Goal: Transaction & Acquisition: Purchase product/service

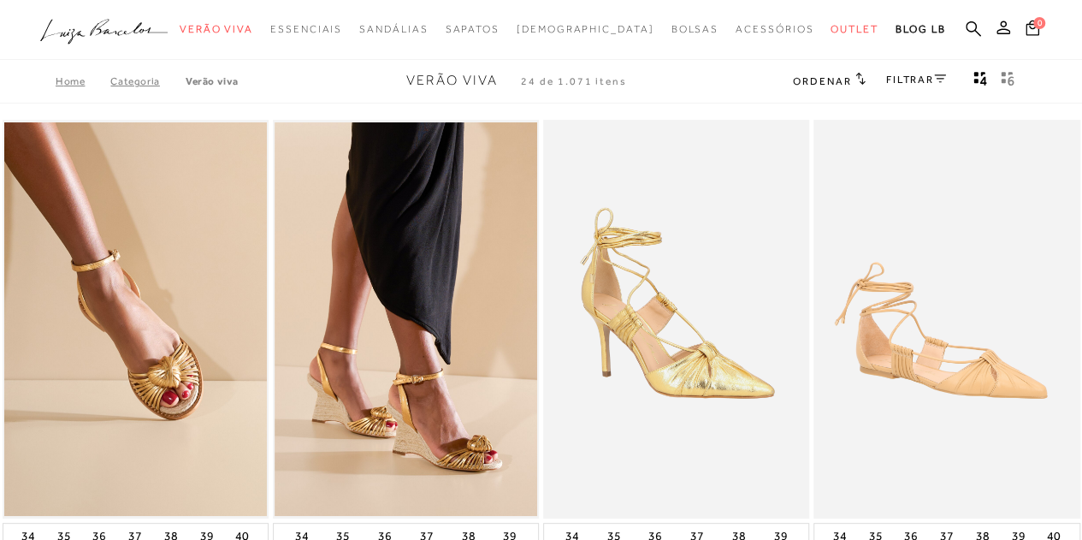
click at [116, 35] on icon ".a{fill-rule:evenodd;}" at bounding box center [104, 32] width 128 height 36
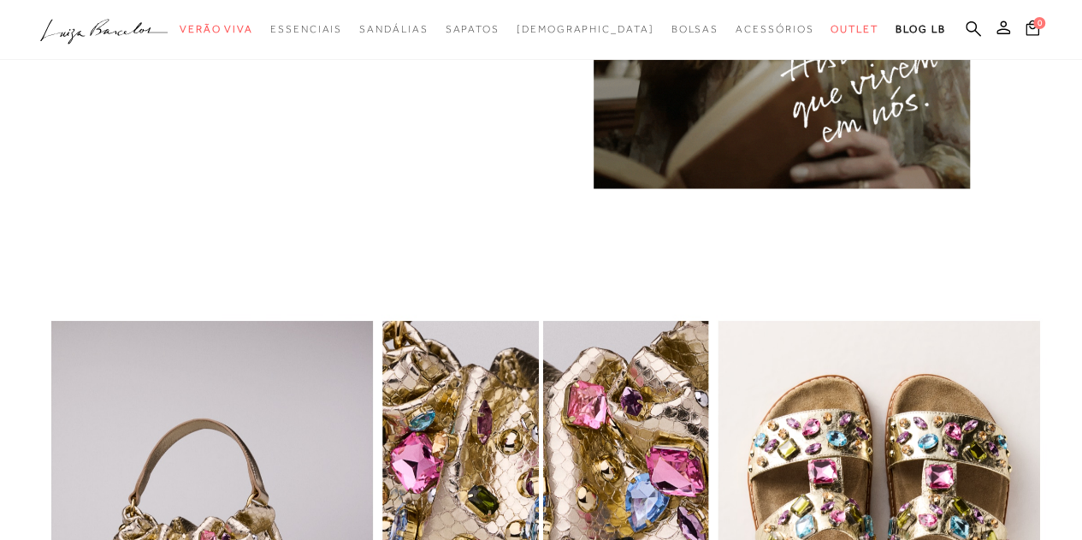
scroll to position [1539, 0]
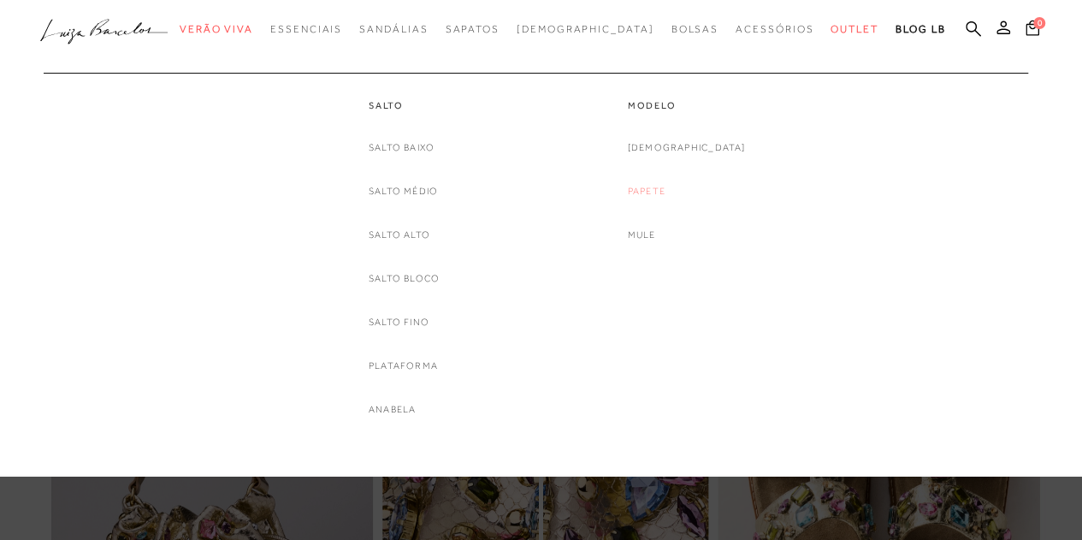
click at [665, 193] on link "Papete" at bounding box center [647, 191] width 38 height 18
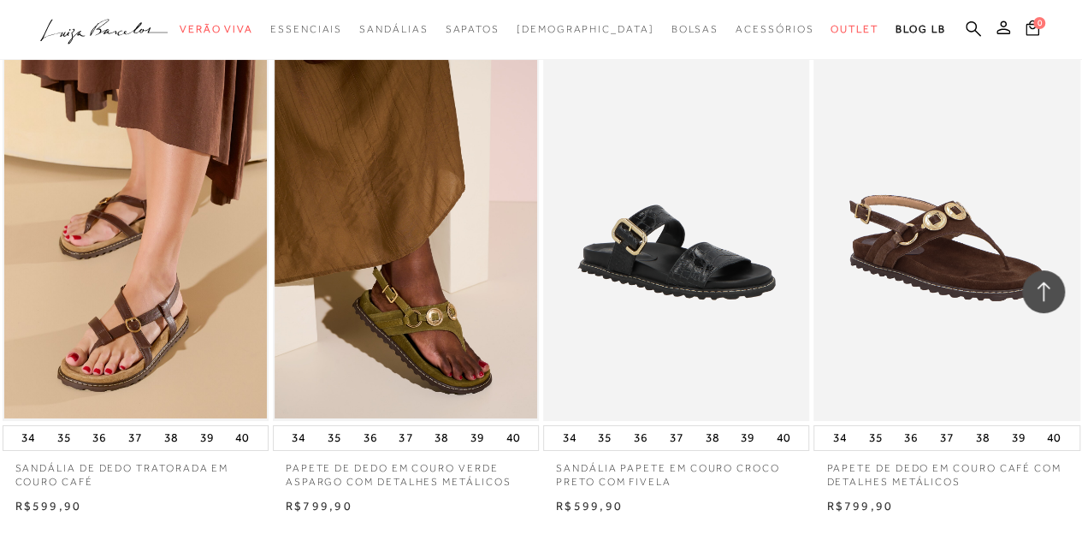
scroll to position [3164, 0]
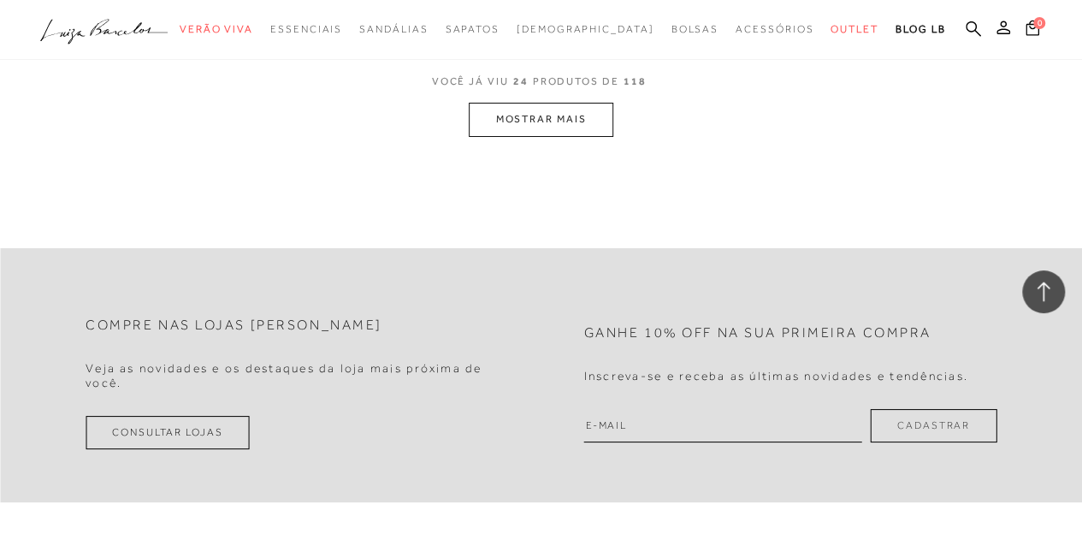
click at [575, 122] on button "MOSTRAR MAIS" at bounding box center [541, 119] width 144 height 33
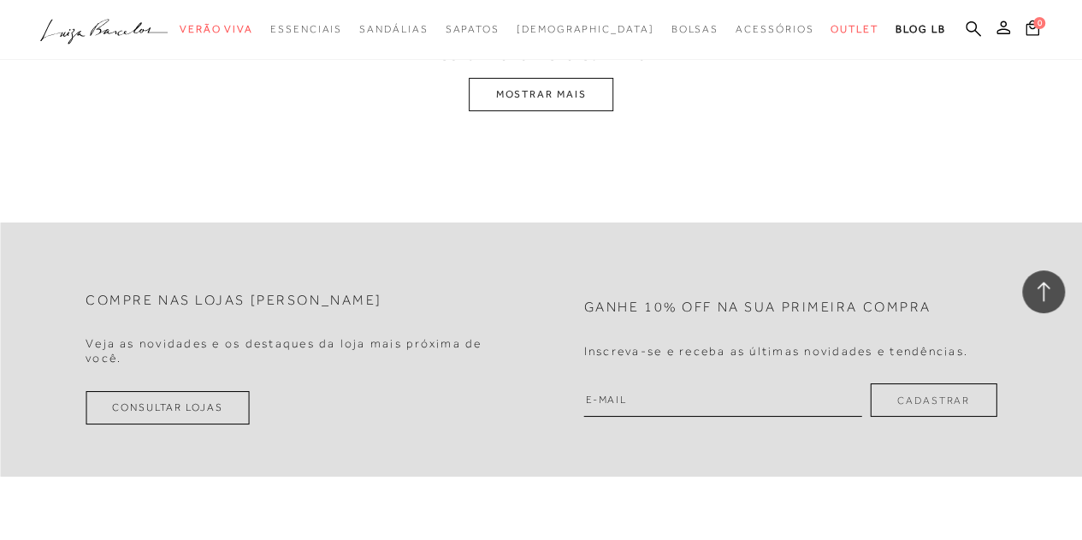
scroll to position [6156, 0]
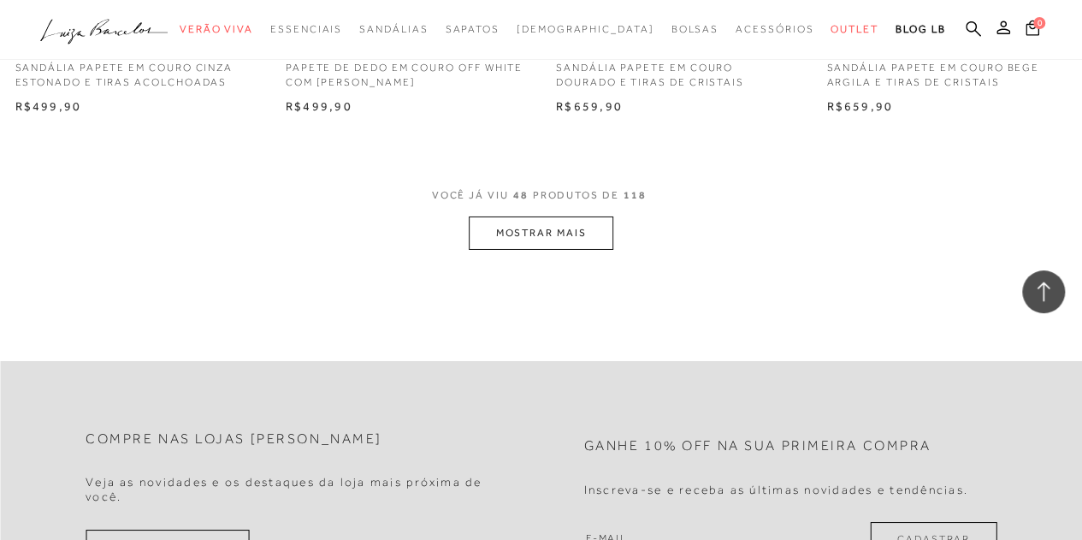
click at [593, 232] on button "MOSTRAR MAIS" at bounding box center [541, 232] width 144 height 33
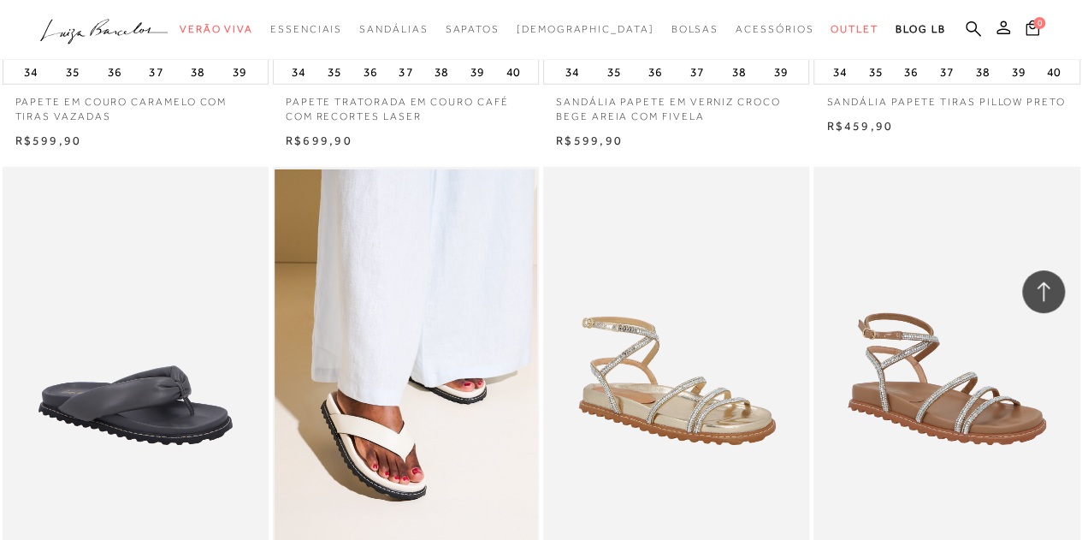
scroll to position [0, 0]
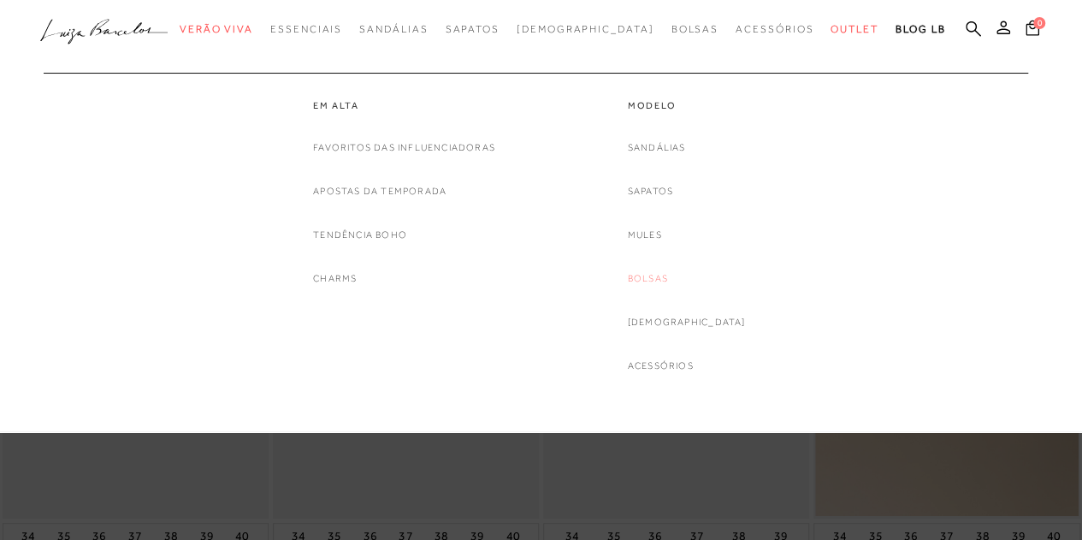
click at [662, 280] on link "Bolsas" at bounding box center [648, 278] width 40 height 18
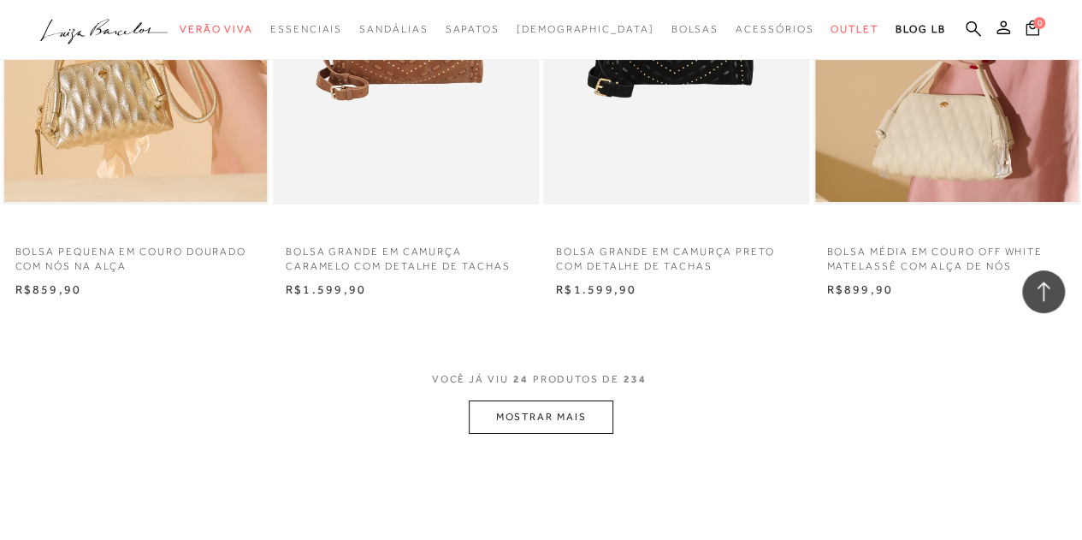
scroll to position [3164, 0]
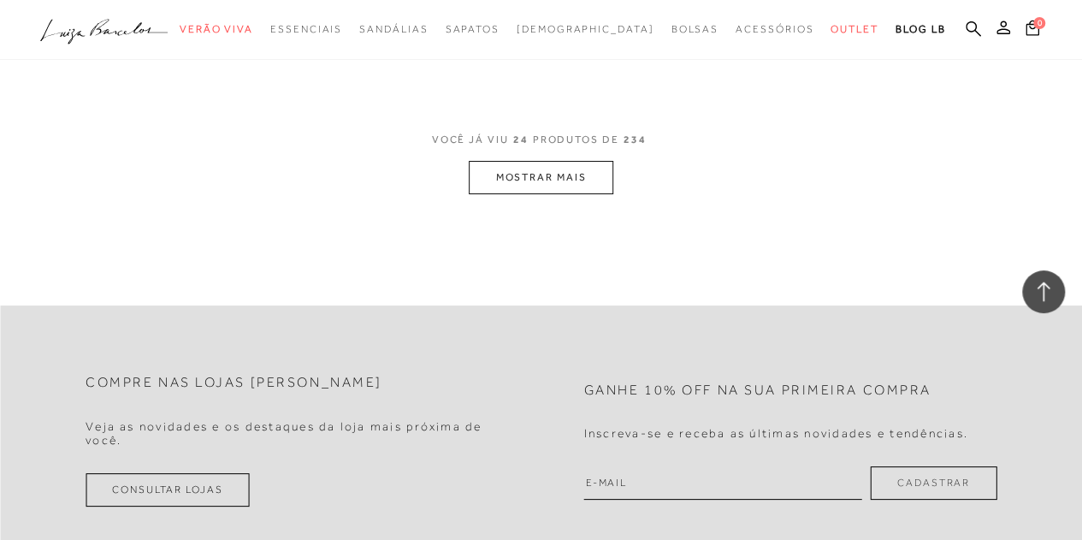
click at [590, 156] on span "VOCÊ JÁ VIU 24 PRODUTOS DE 234" at bounding box center [541, 145] width 219 height 31
click at [587, 173] on button "MOSTRAR MAIS" at bounding box center [541, 177] width 144 height 33
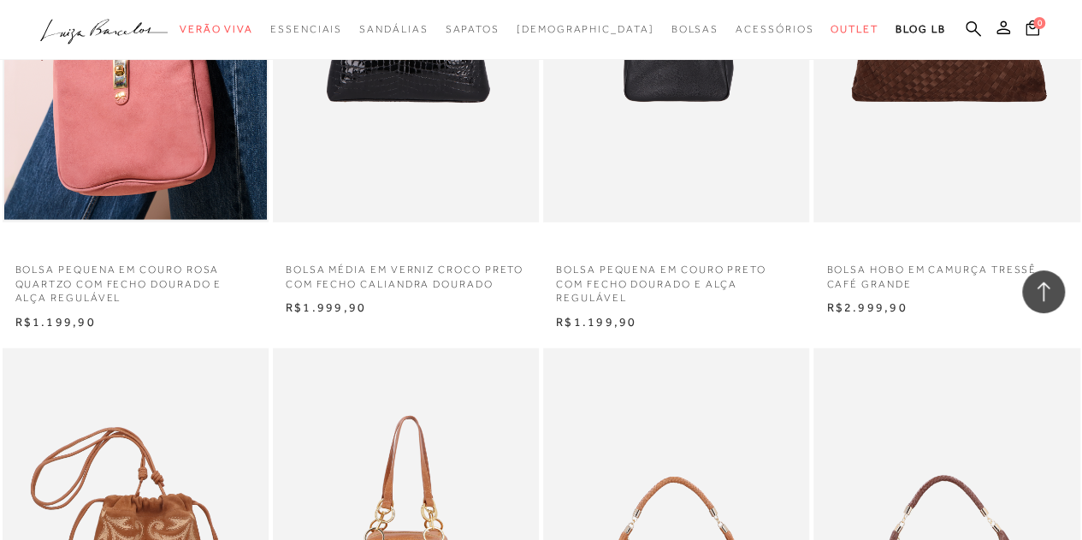
scroll to position [5301, 0]
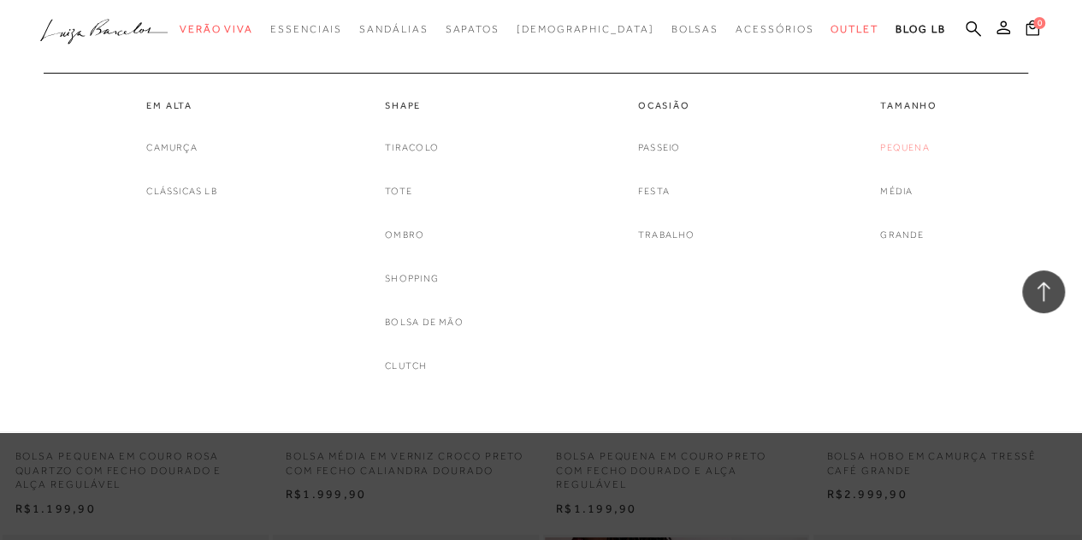
click at [905, 143] on link "Pequena" at bounding box center [904, 148] width 49 height 18
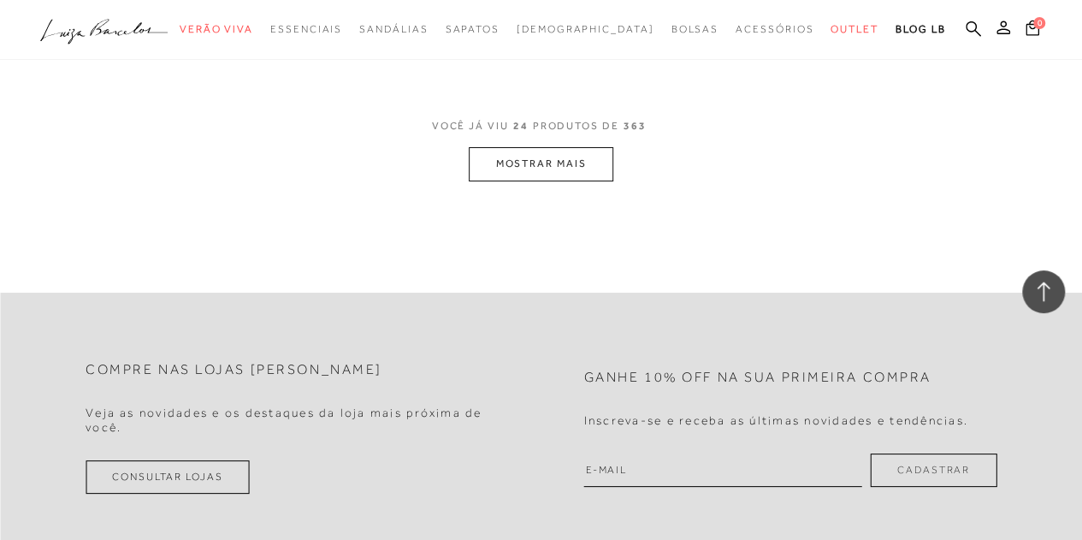
scroll to position [3164, 0]
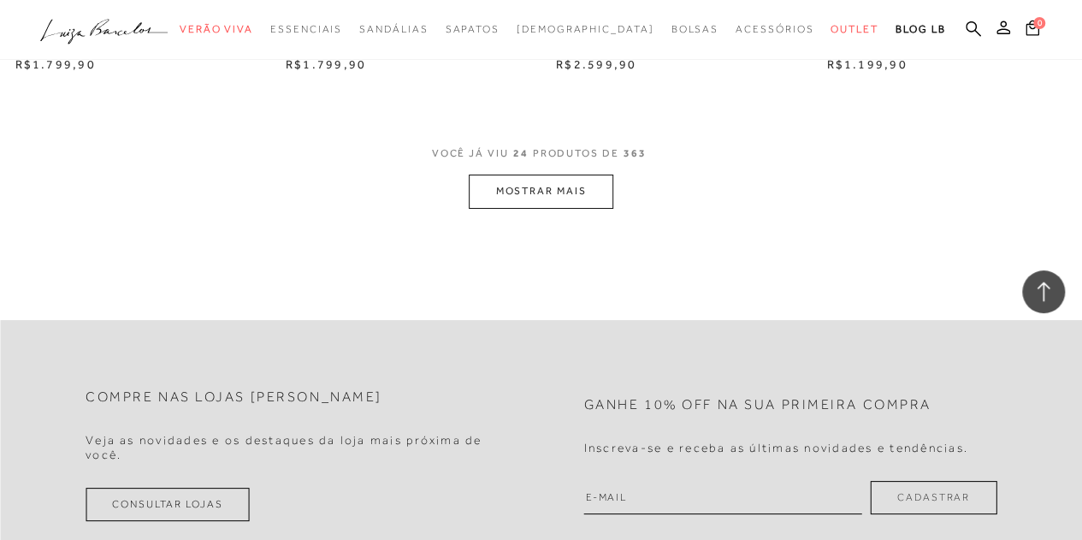
click at [573, 193] on button "MOSTRAR MAIS" at bounding box center [541, 190] width 144 height 33
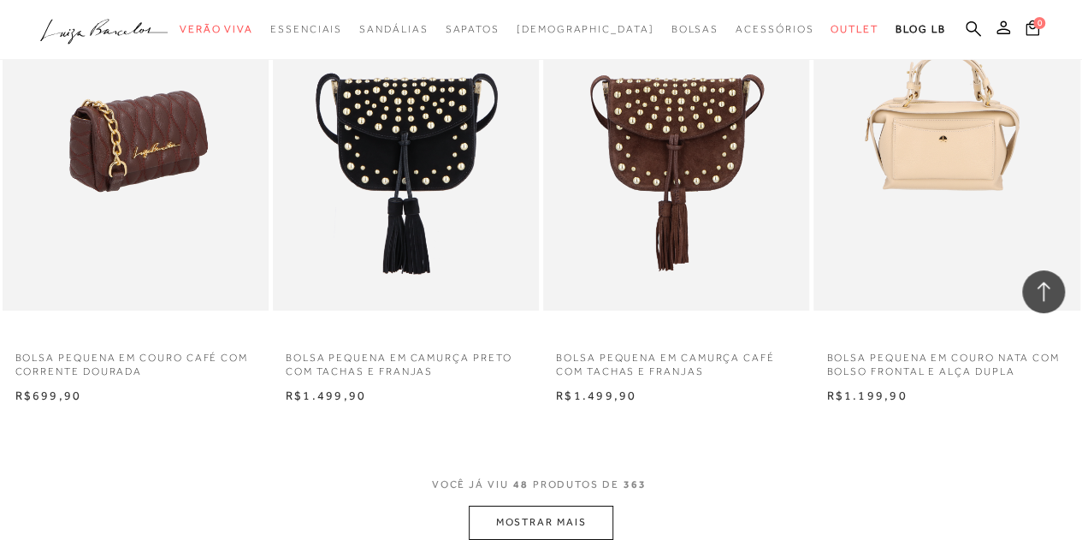
scroll to position [6156, 0]
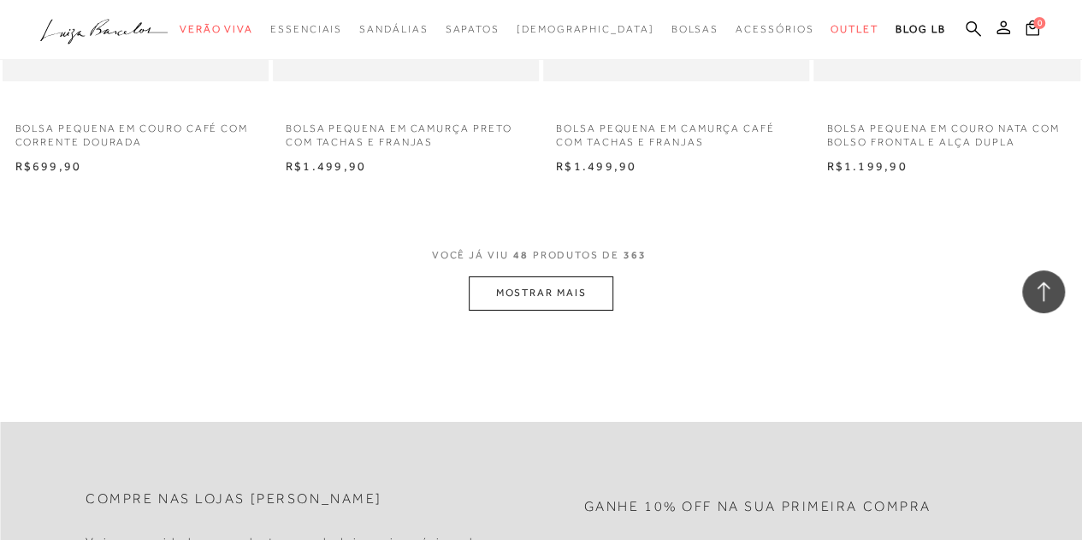
click at [540, 304] on button "MOSTRAR MAIS" at bounding box center [541, 292] width 144 height 33
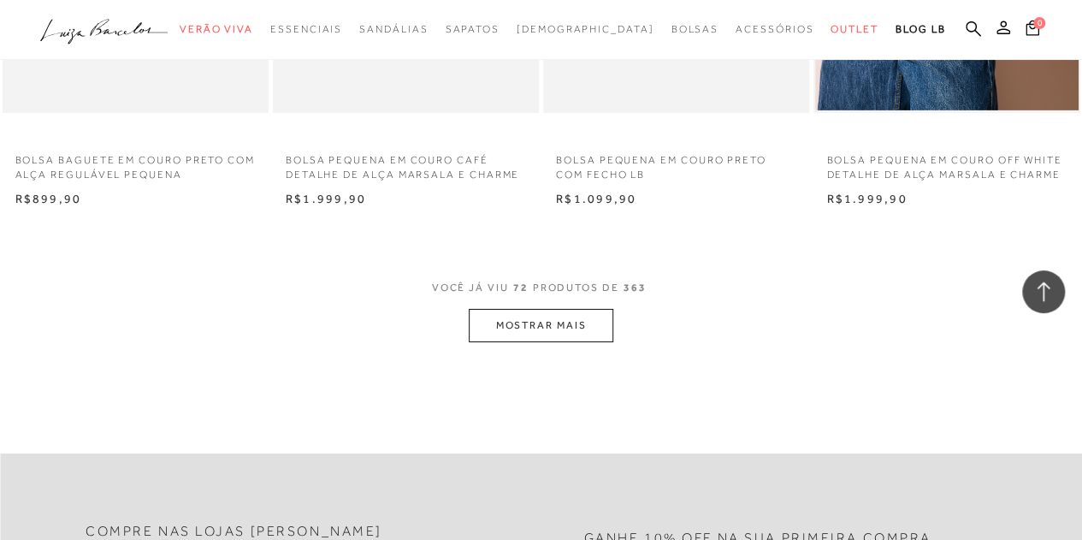
scroll to position [9320, 0]
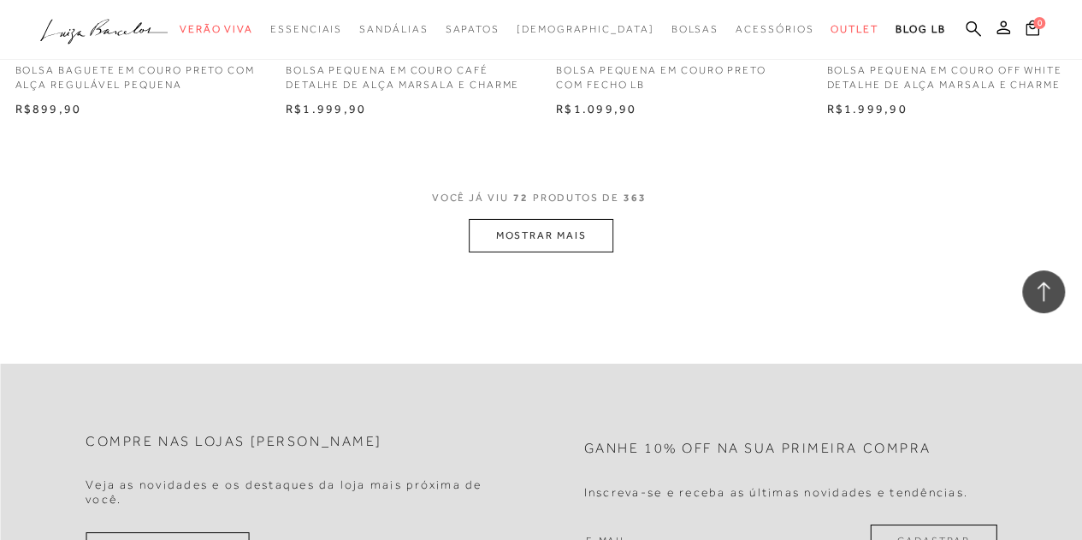
click at [581, 239] on button "MOSTRAR MAIS" at bounding box center [541, 235] width 144 height 33
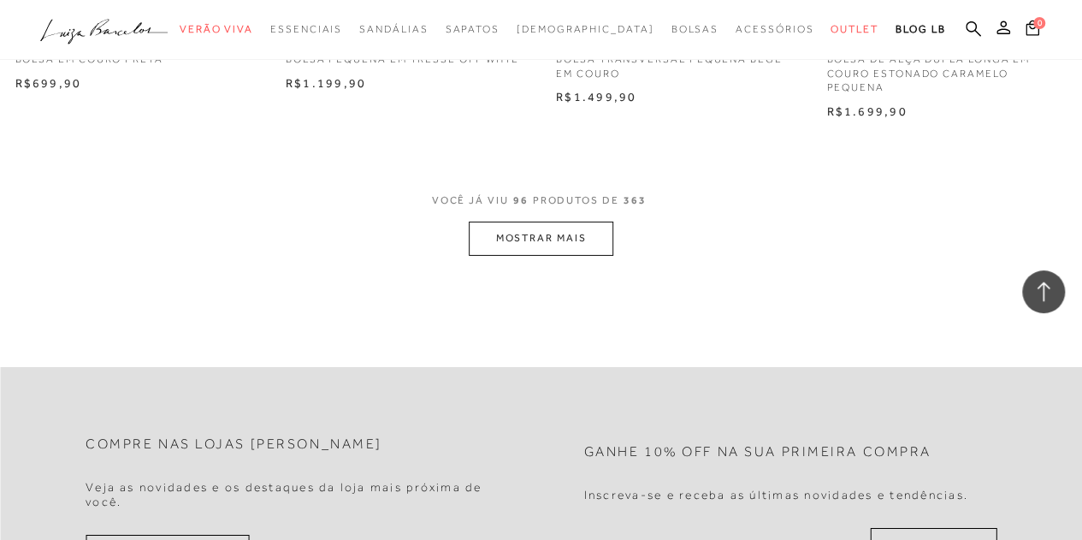
scroll to position [12569, 0]
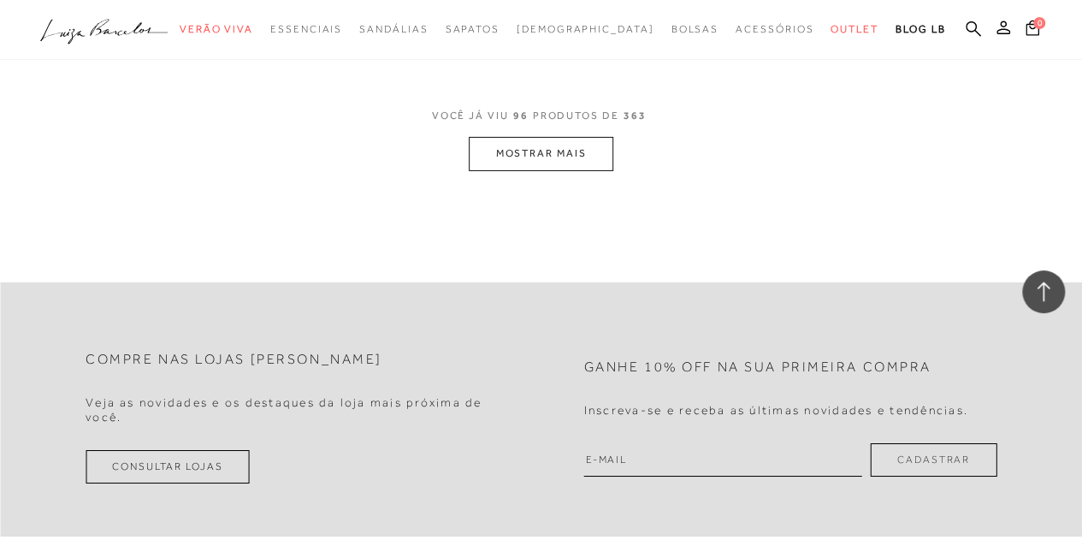
click at [595, 160] on button "MOSTRAR MAIS" at bounding box center [541, 153] width 144 height 33
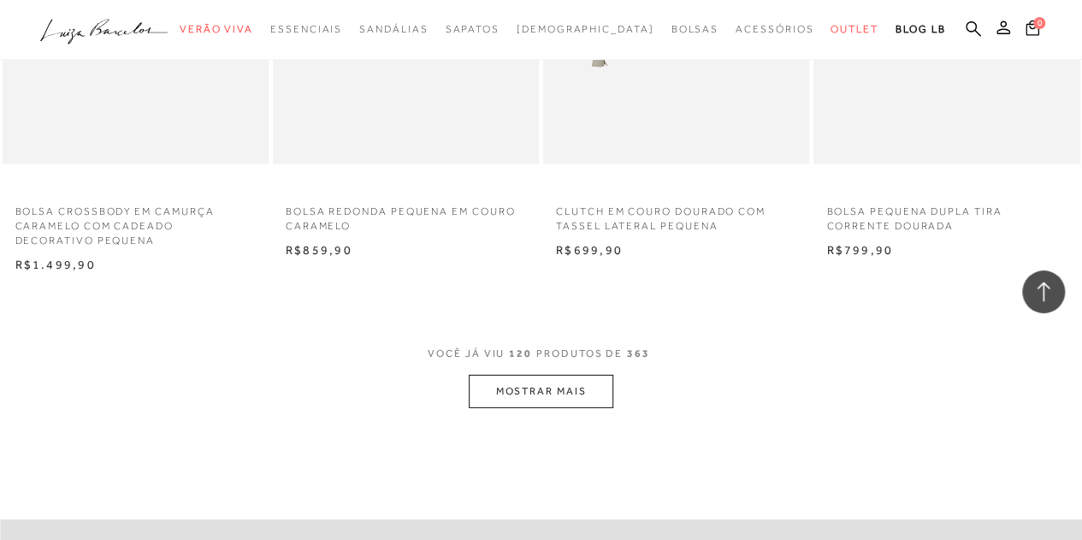
scroll to position [15561, 0]
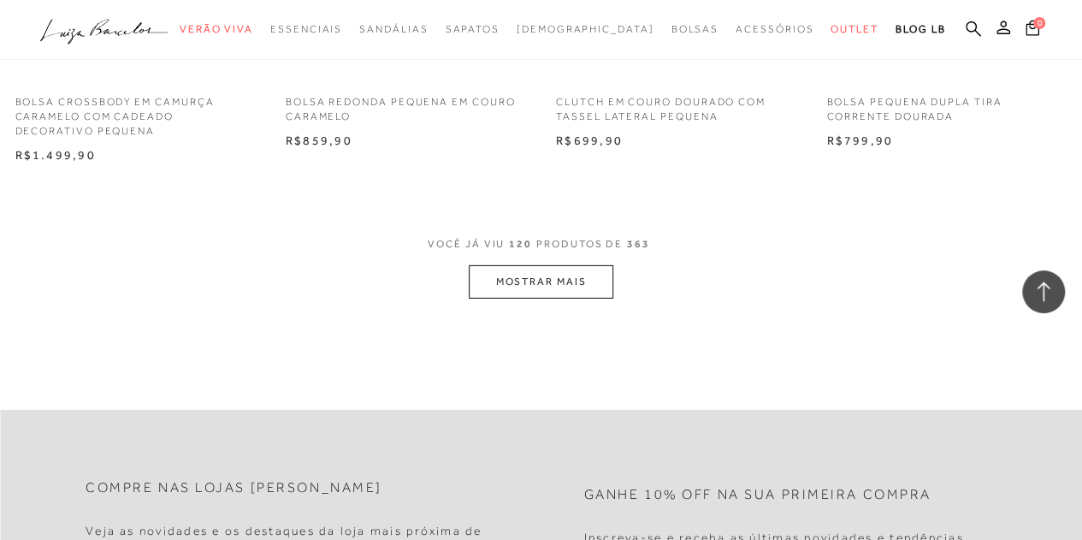
click at [575, 285] on button "MOSTRAR MAIS" at bounding box center [541, 281] width 144 height 33
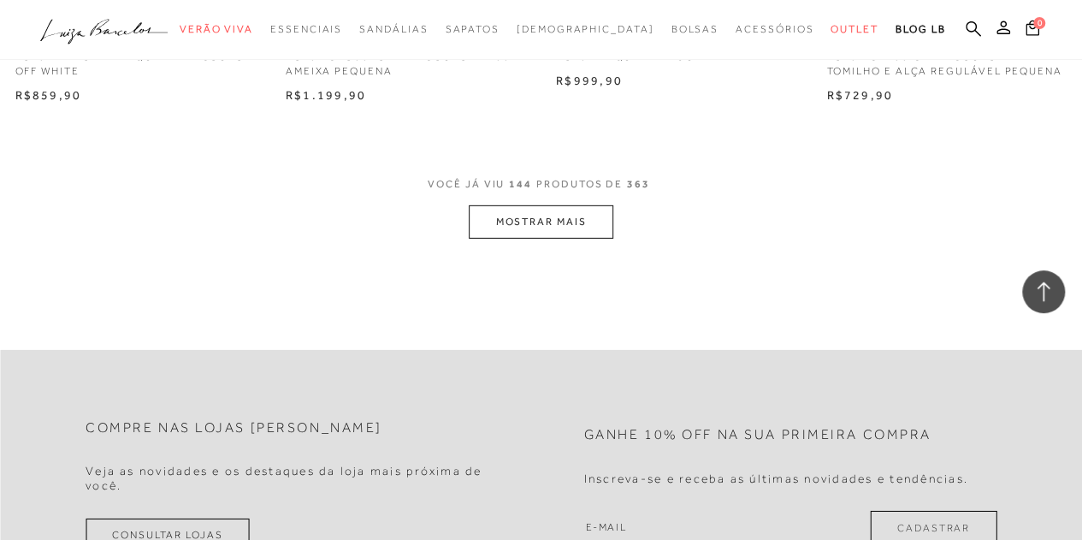
scroll to position [18810, 0]
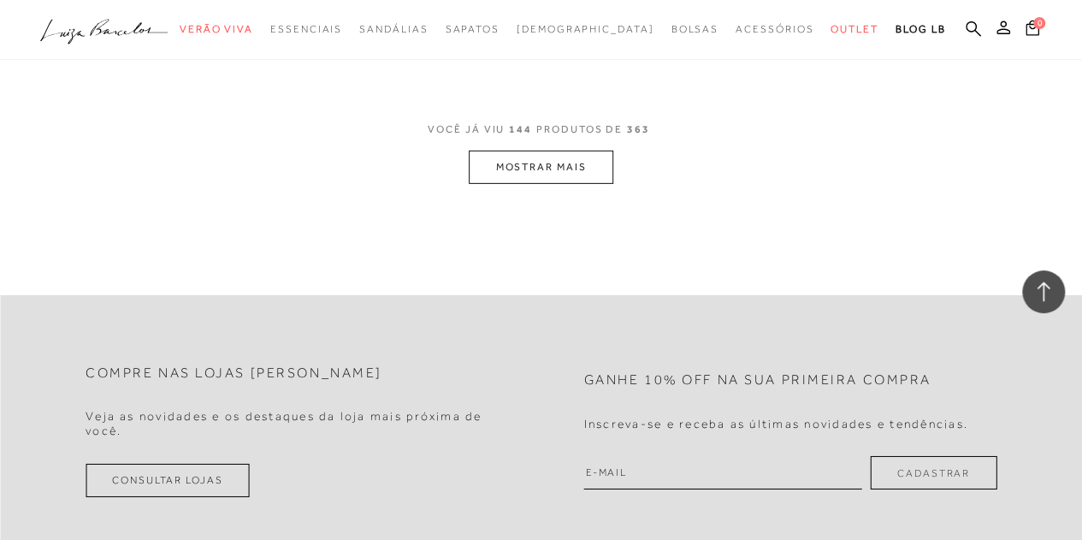
click at [551, 150] on button "MOSTRAR MAIS" at bounding box center [541, 166] width 144 height 33
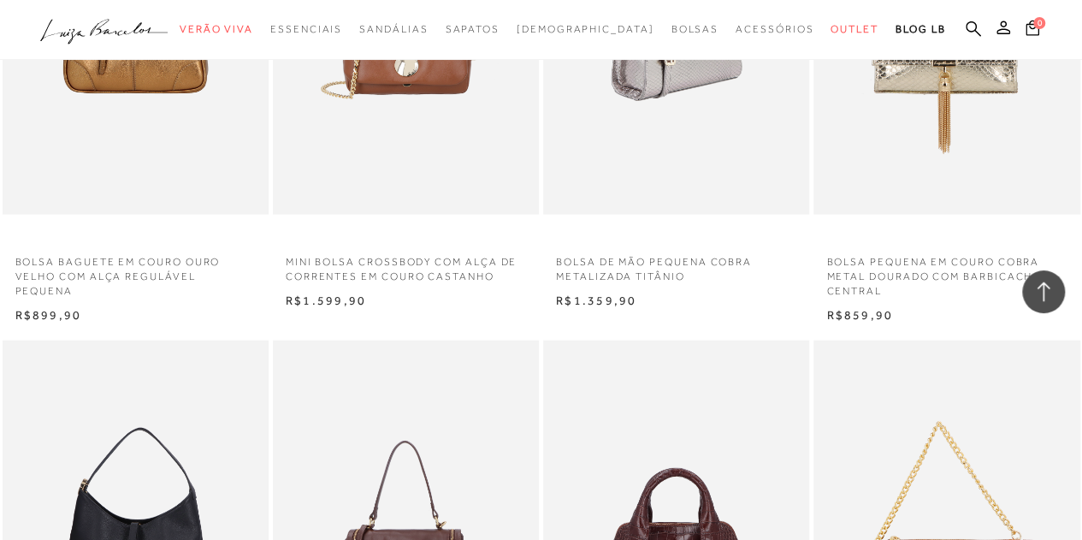
scroll to position [21119, 0]
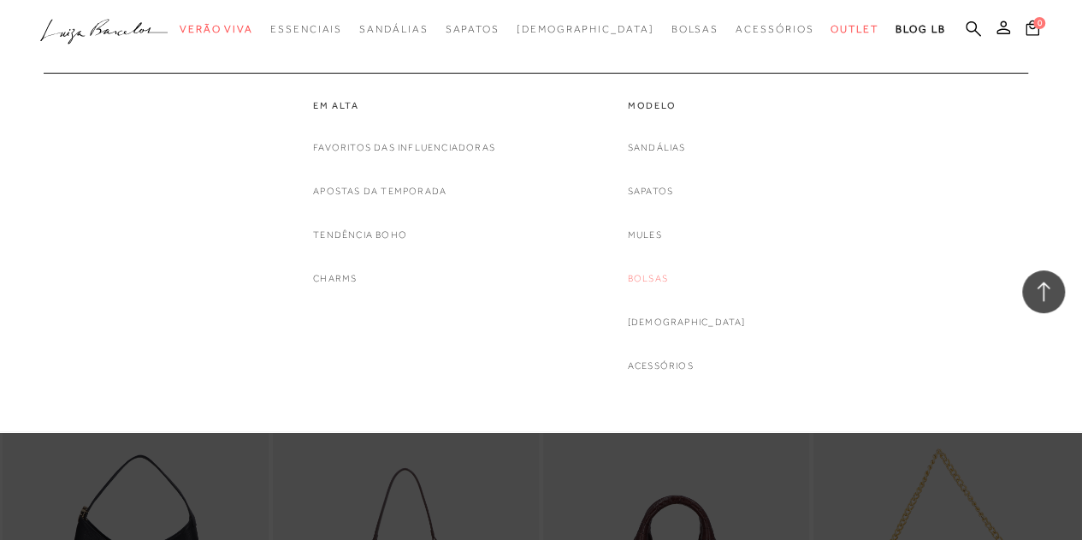
click at [668, 285] on link "Bolsas" at bounding box center [648, 278] width 40 height 18
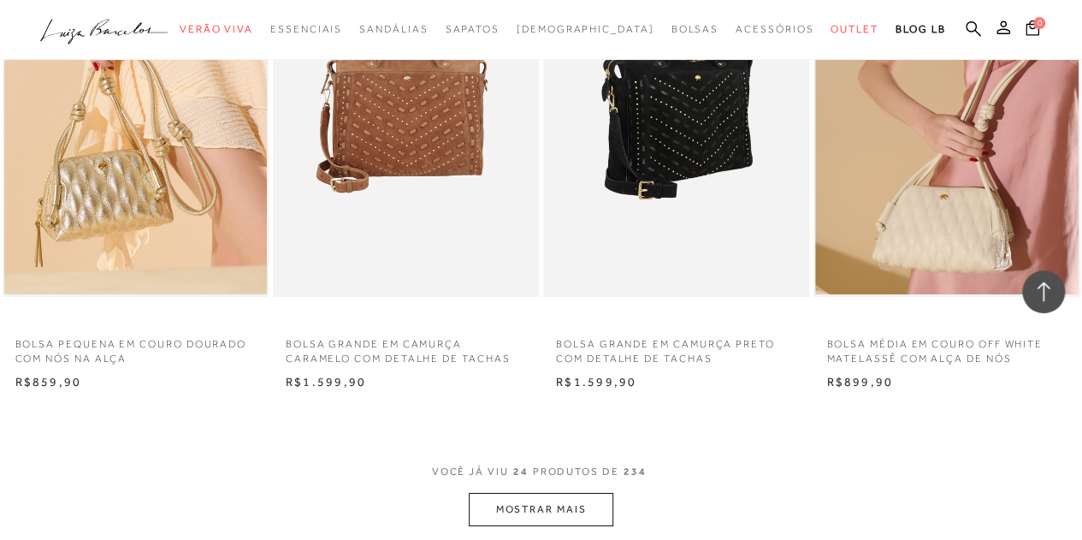
scroll to position [3078, 0]
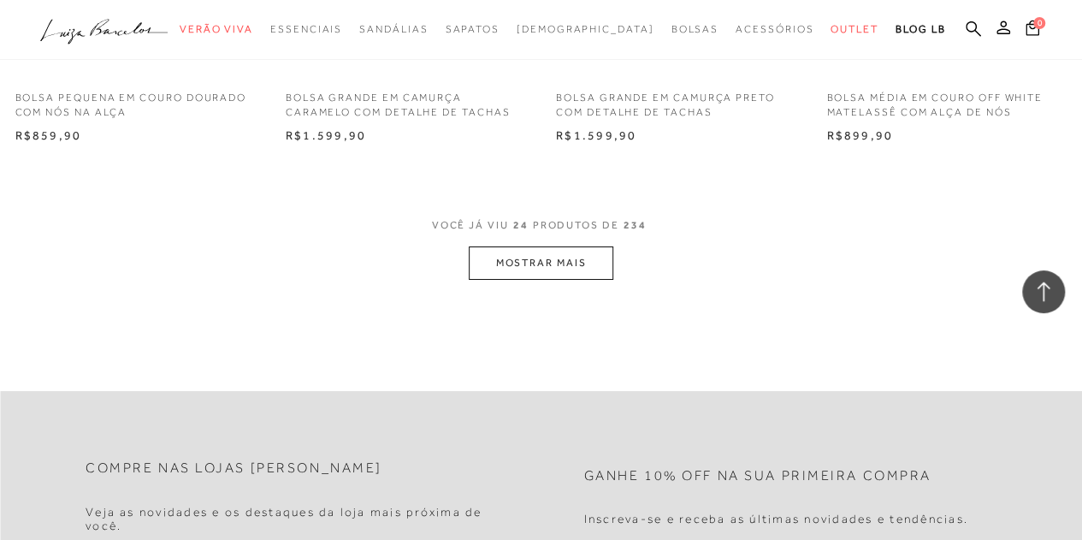
click at [566, 274] on button "MOSTRAR MAIS" at bounding box center [541, 262] width 144 height 33
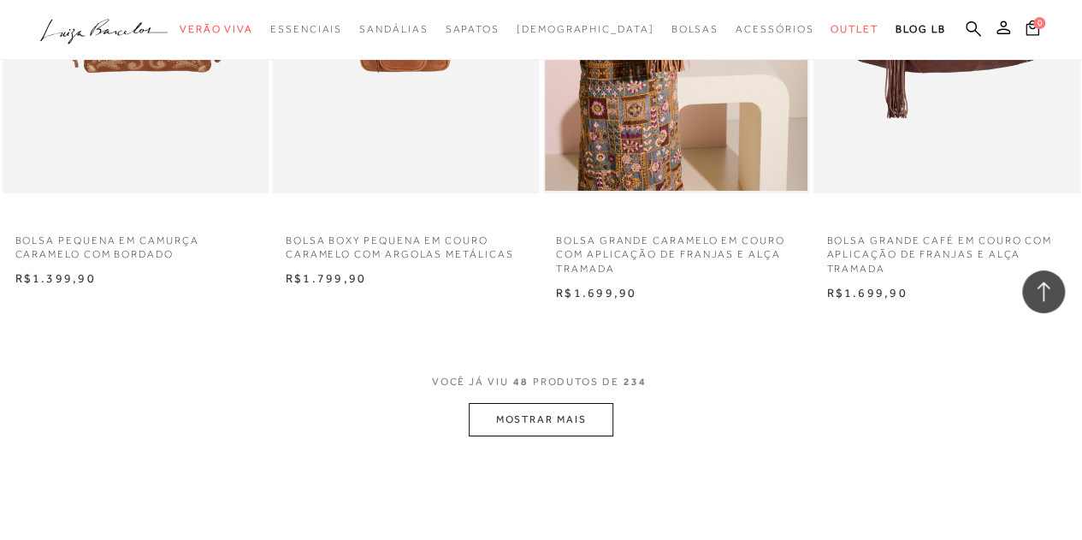
scroll to position [6327, 0]
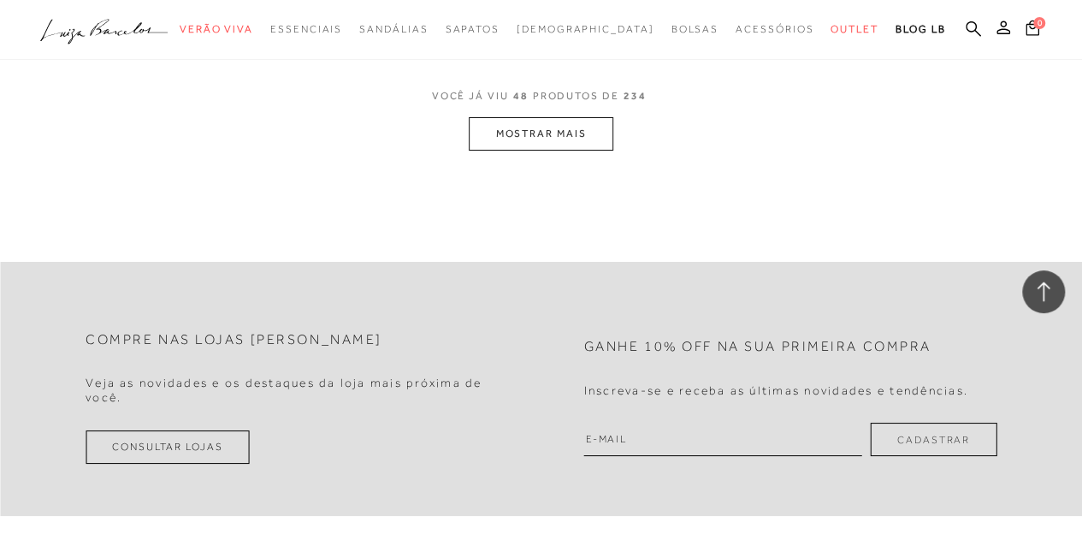
click at [525, 117] on button "MOSTRAR MAIS" at bounding box center [541, 133] width 144 height 33
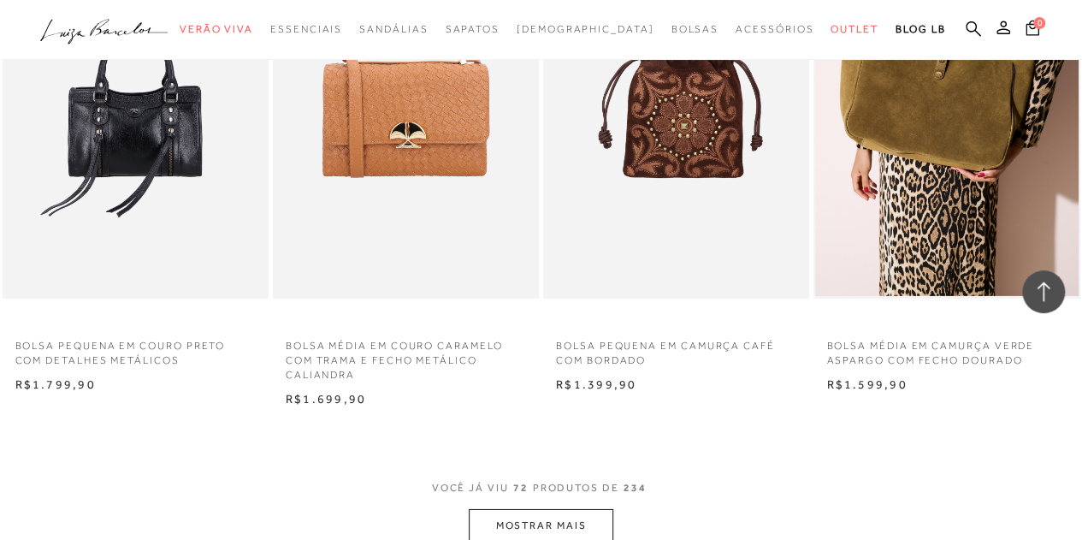
scroll to position [9320, 0]
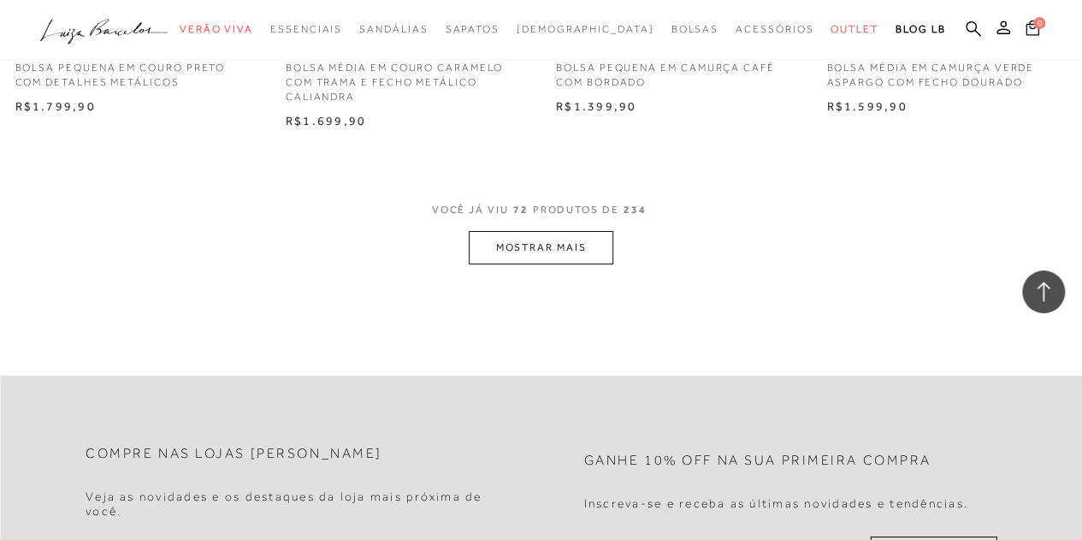
click at [563, 256] on button "MOSTRAR MAIS" at bounding box center [541, 247] width 144 height 33
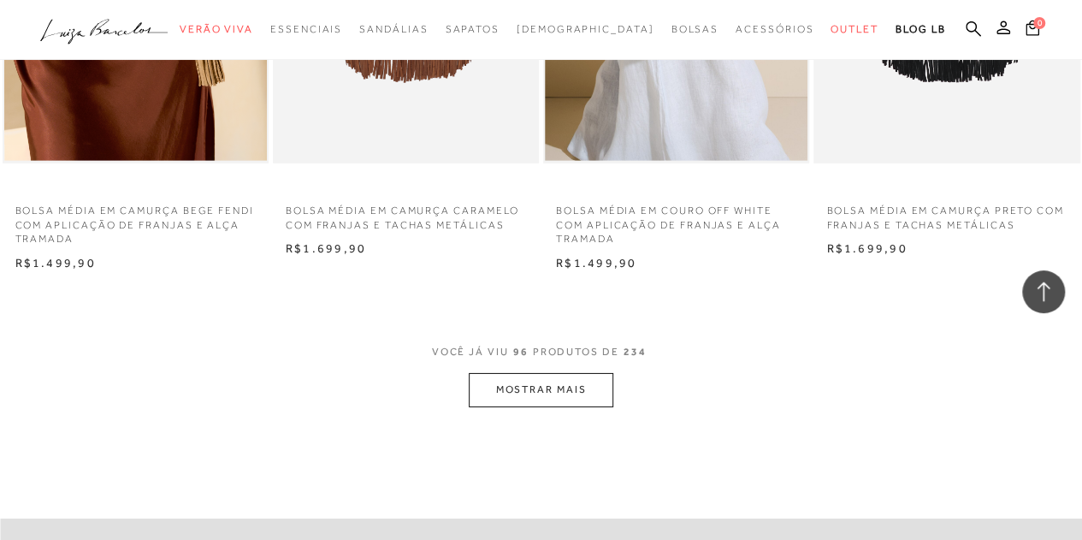
scroll to position [12569, 0]
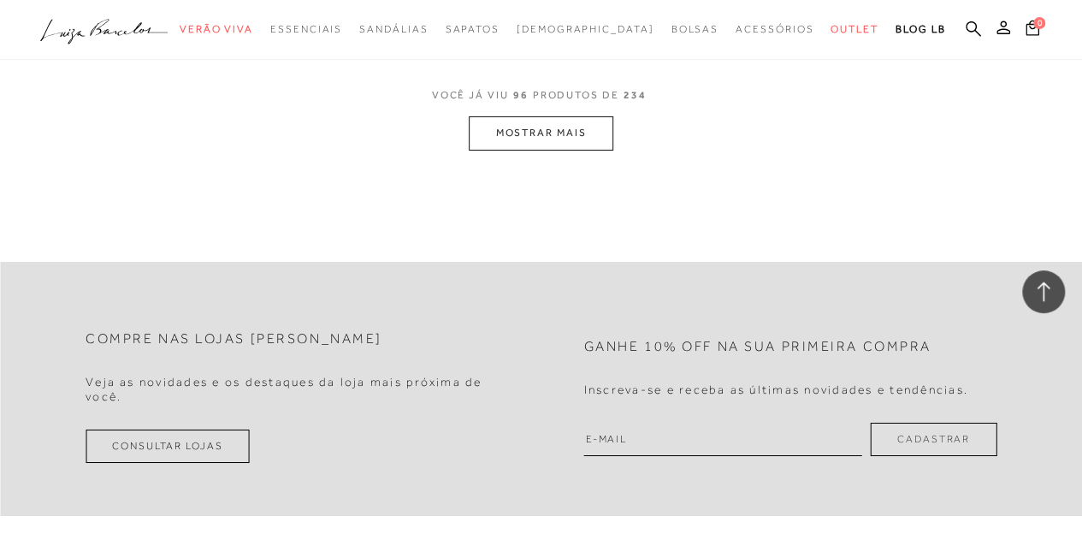
click at [590, 137] on button "MOSTRAR MAIS" at bounding box center [541, 132] width 144 height 33
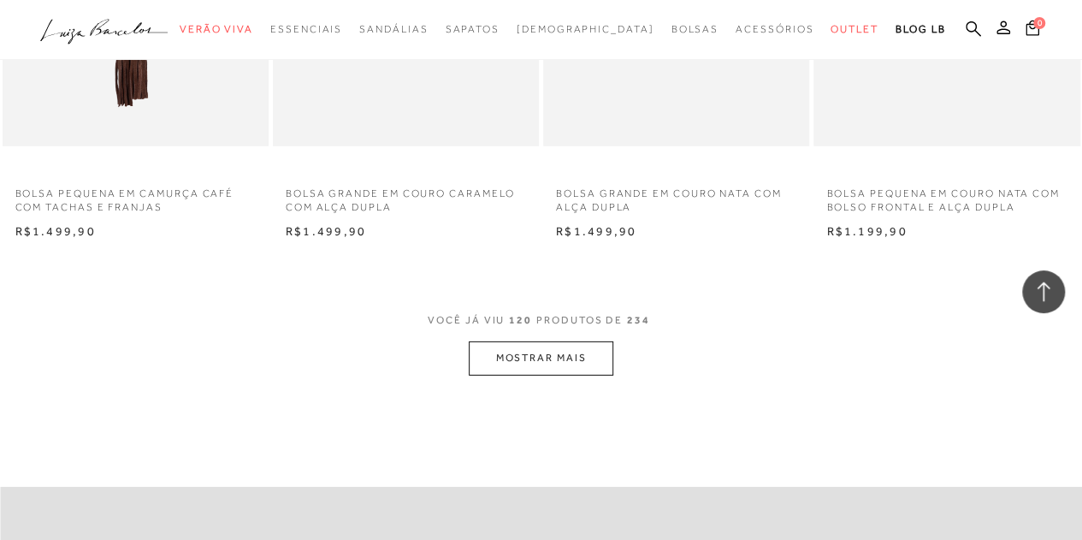
scroll to position [15476, 0]
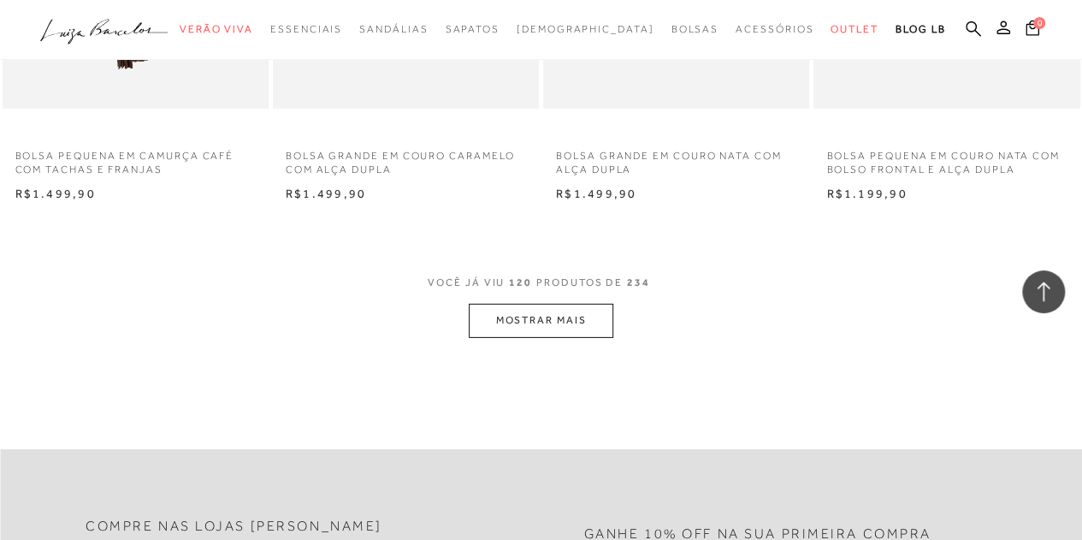
click at [552, 322] on button "MOSTRAR MAIS" at bounding box center [541, 320] width 144 height 33
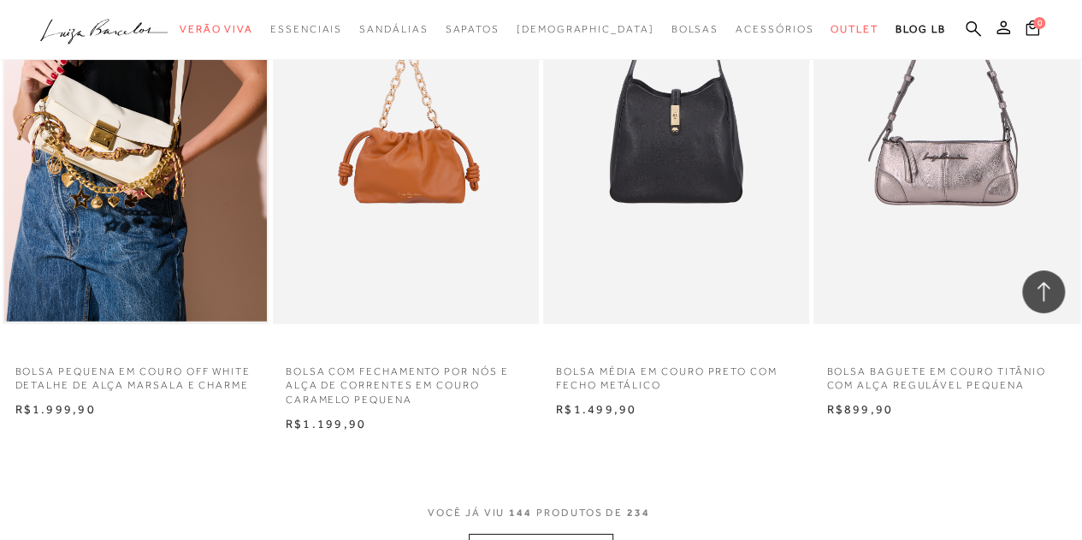
scroll to position [18725, 0]
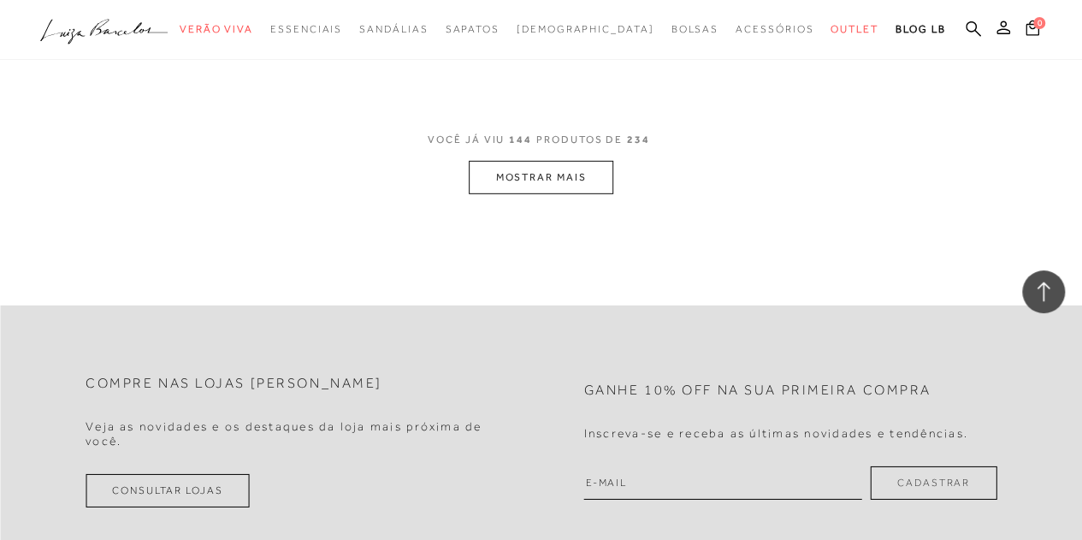
click at [524, 185] on button "MOSTRAR MAIS" at bounding box center [541, 177] width 144 height 33
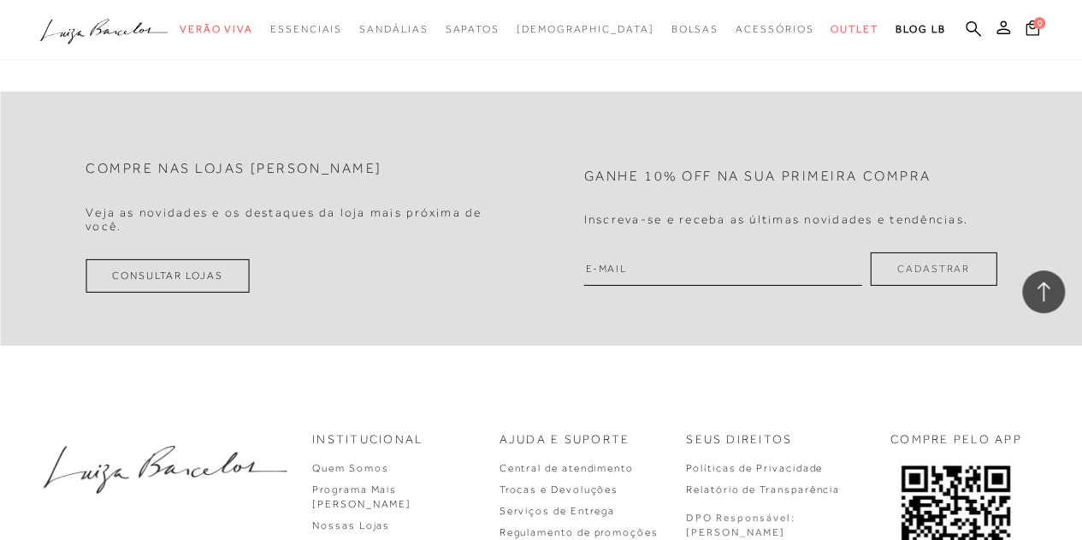
scroll to position [21717, 0]
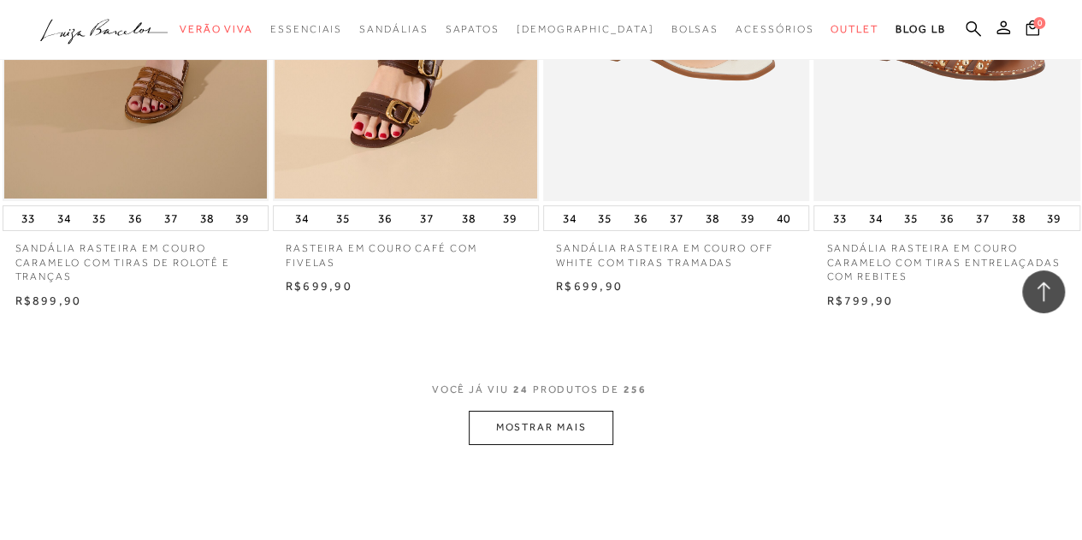
scroll to position [3078, 0]
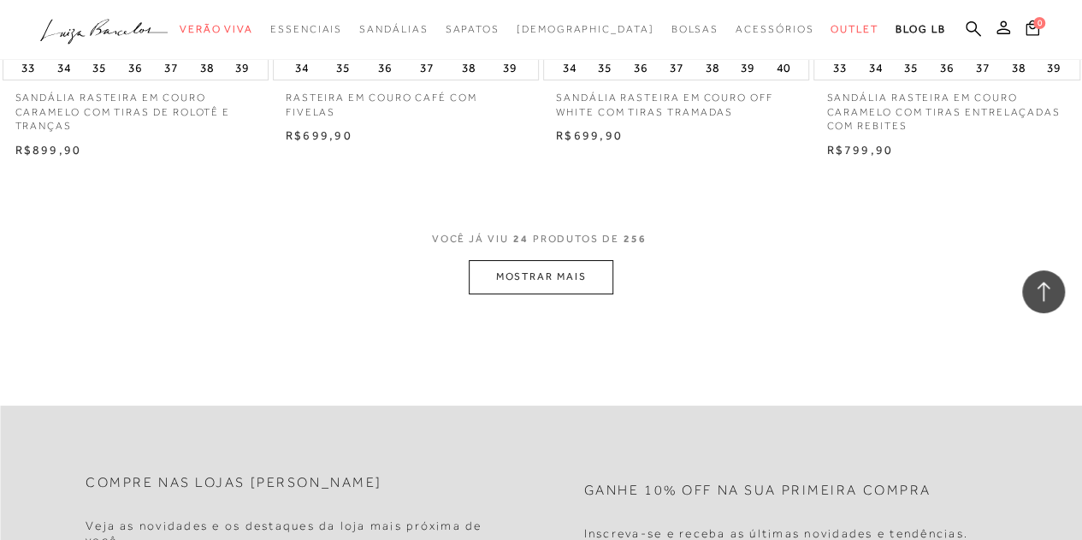
click at [585, 287] on button "MOSTRAR MAIS" at bounding box center [541, 276] width 144 height 33
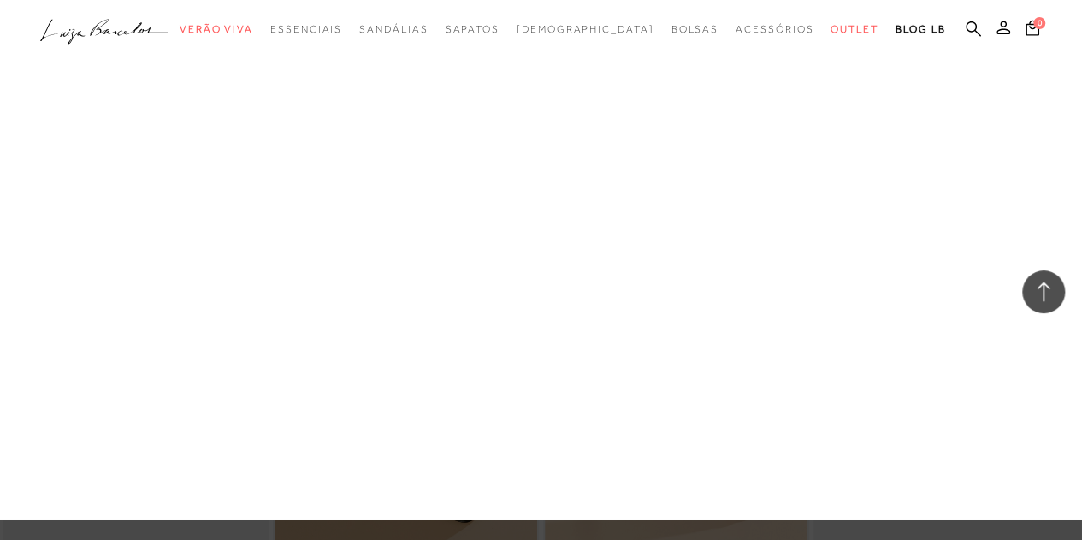
scroll to position [3762, 0]
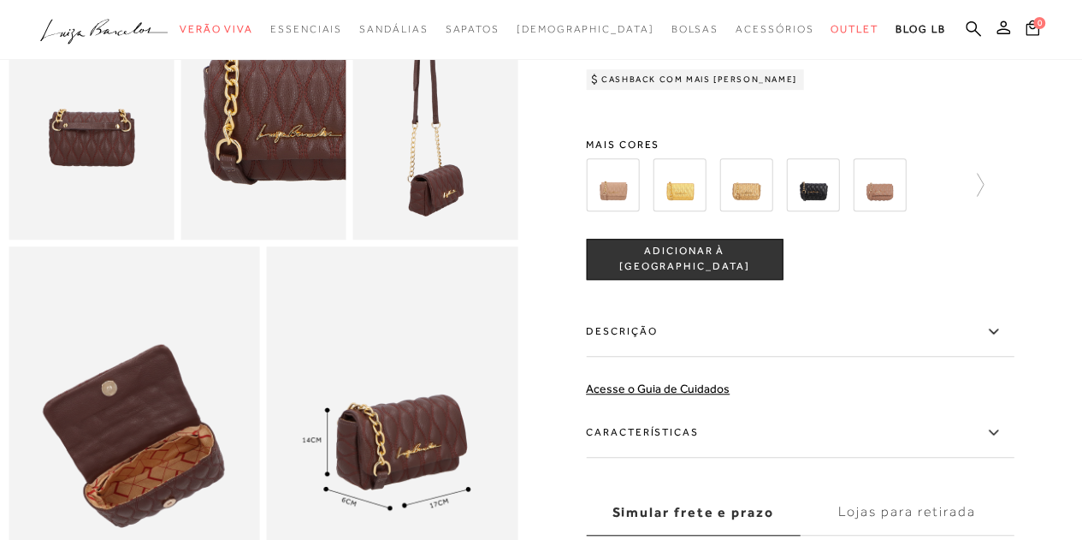
scroll to position [257, 0]
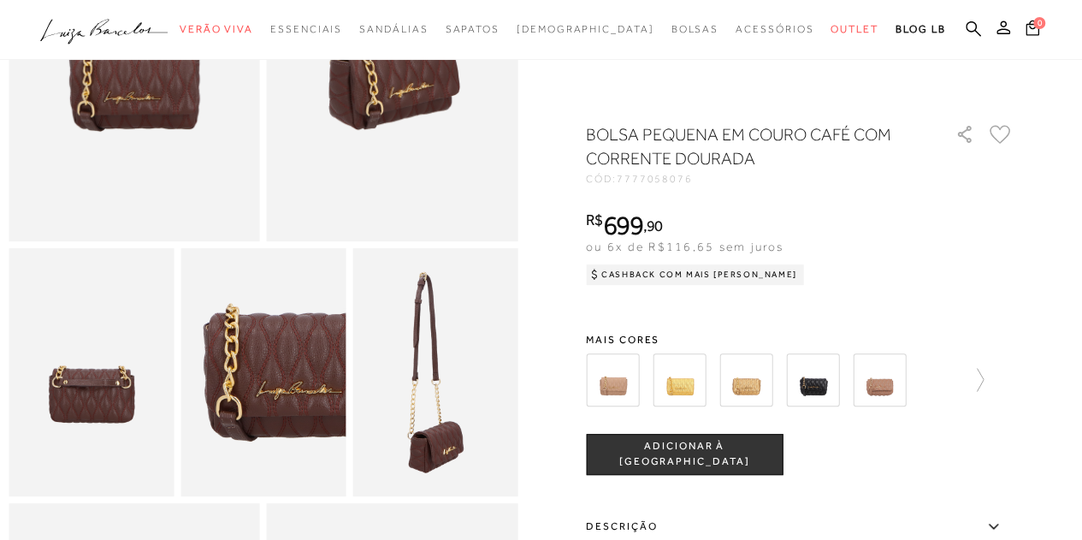
click at [829, 374] on img at bounding box center [812, 379] width 53 height 53
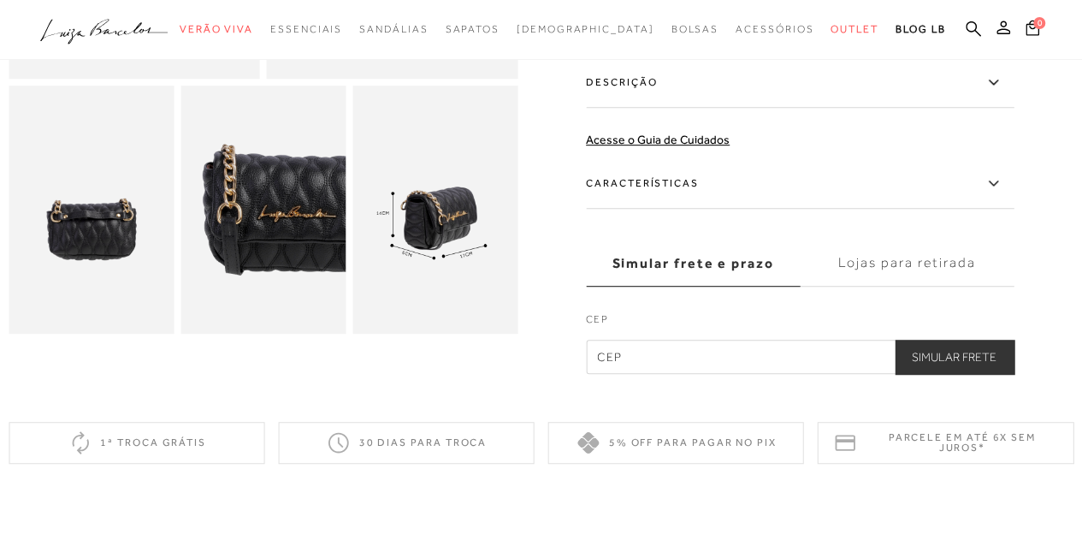
scroll to position [428, 0]
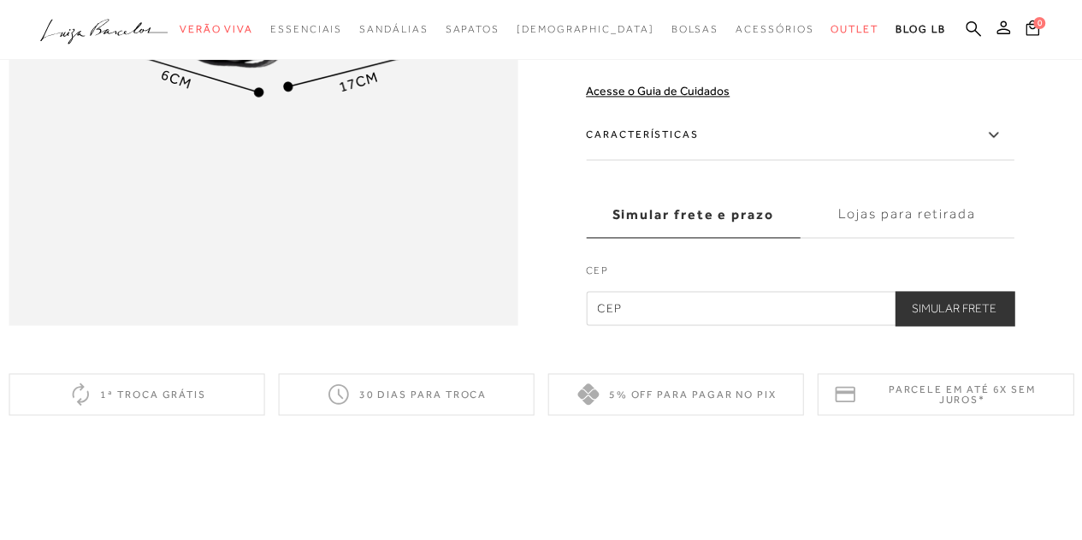
scroll to position [1454, 0]
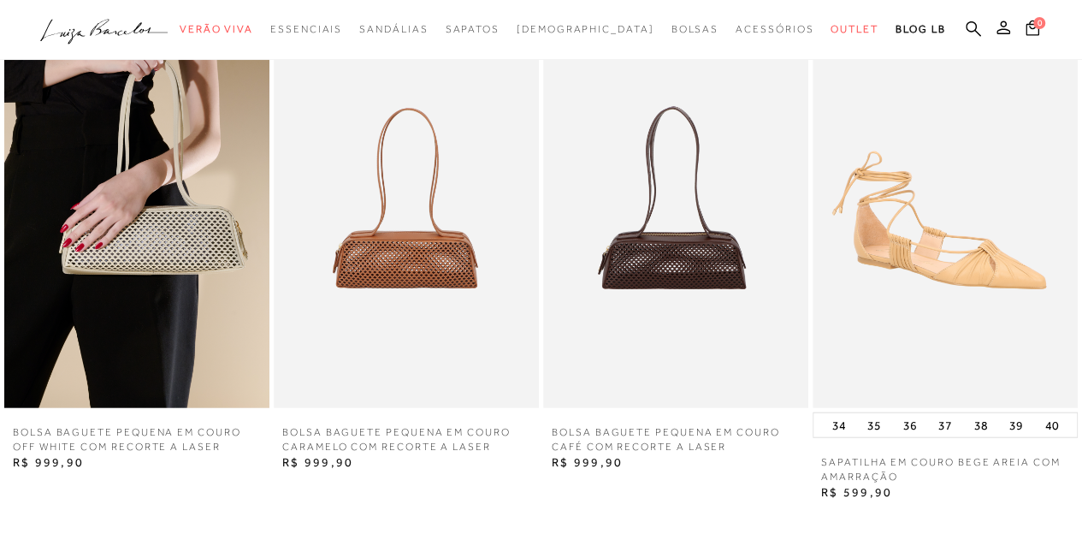
scroll to position [1710, 0]
